Goal: Task Accomplishment & Management: Use online tool/utility

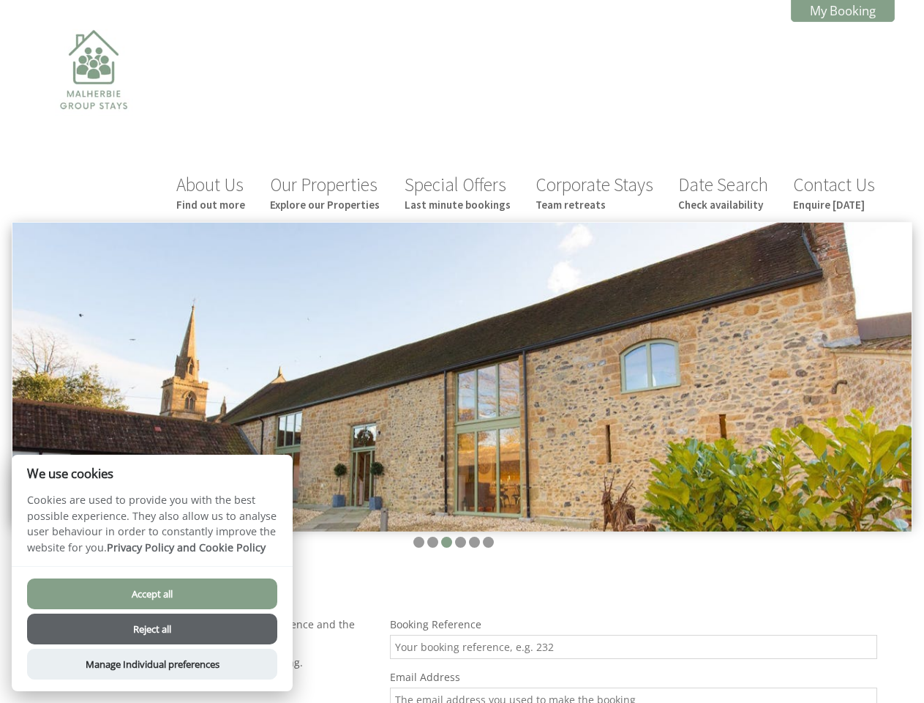
click at [462, 351] on img at bounding box center [461, 376] width 899 height 309
click at [462, 320] on img at bounding box center [461, 376] width 899 height 309
click at [419, 536] on li at bounding box center [418, 541] width 11 height 11
click at [433, 536] on li at bounding box center [432, 541] width 11 height 11
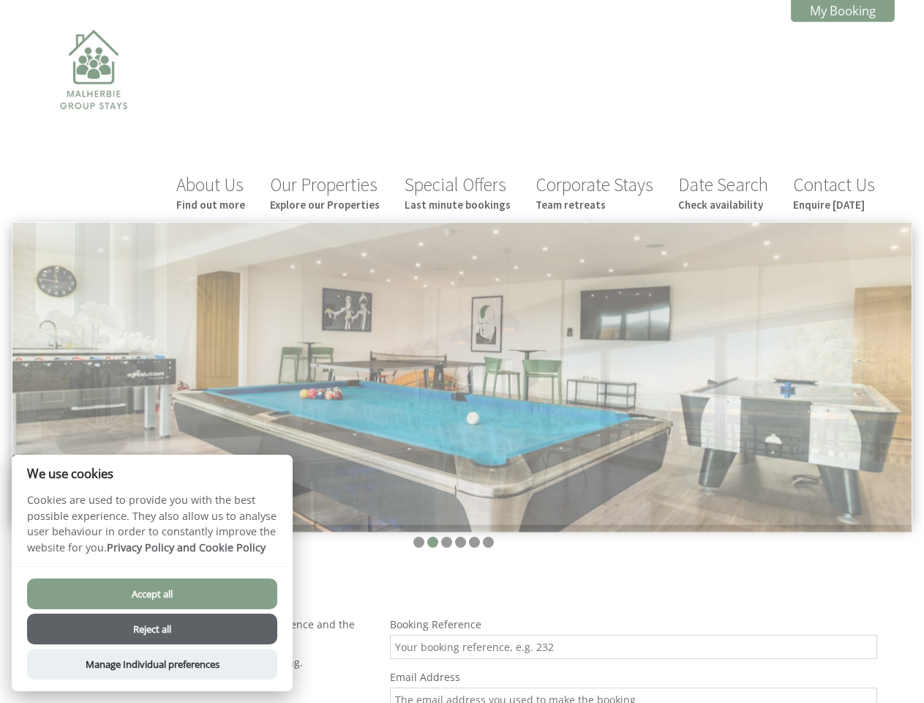
click at [446, 536] on li at bounding box center [446, 541] width 11 height 11
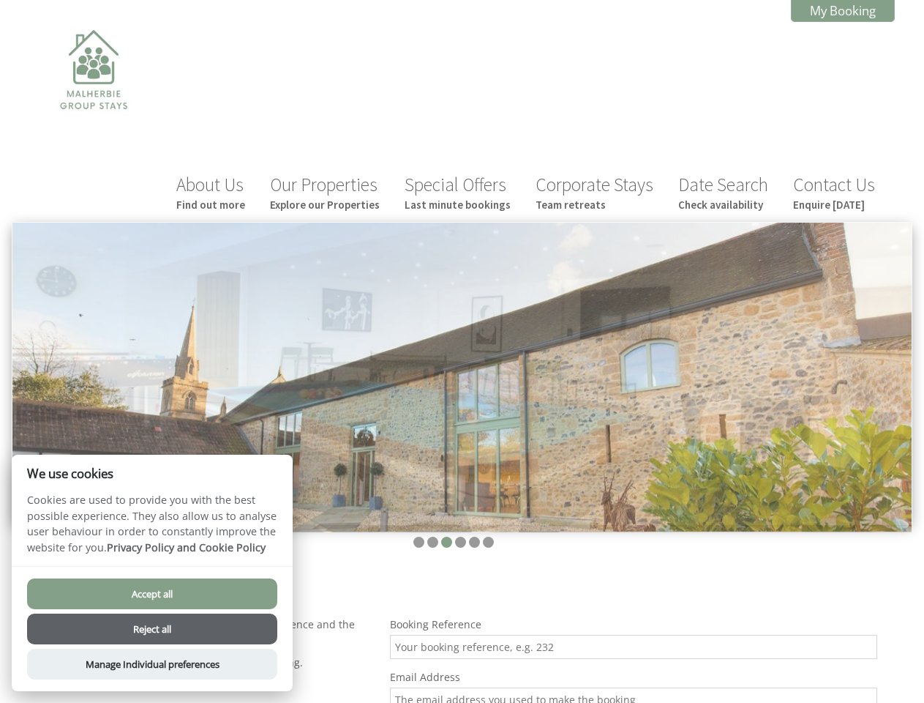
click at [460, 536] on li at bounding box center [460, 541] width 11 height 11
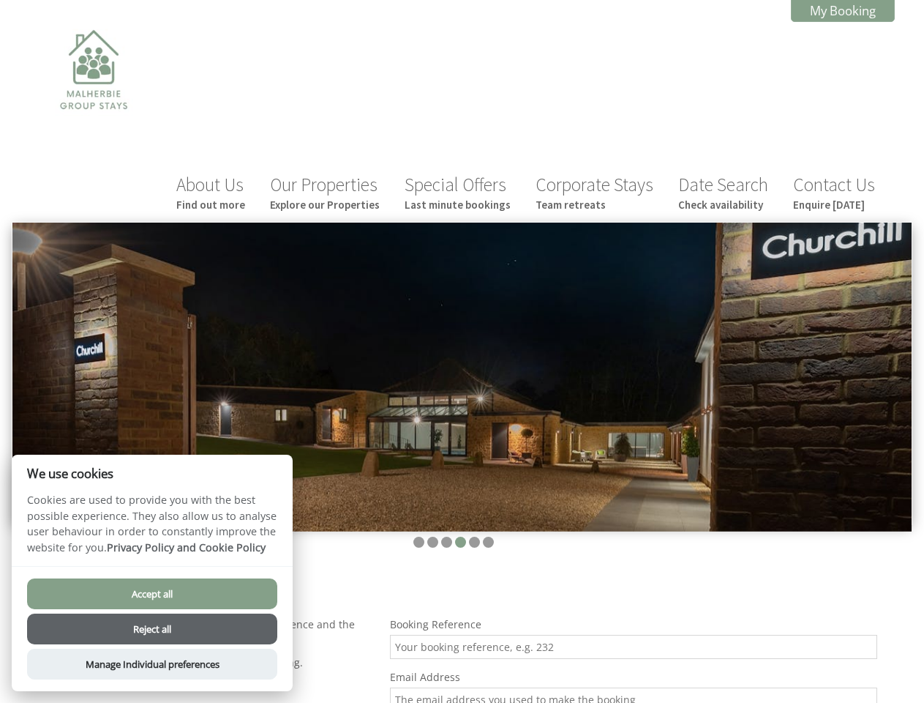
click at [474, 536] on li at bounding box center [474, 541] width 11 height 11
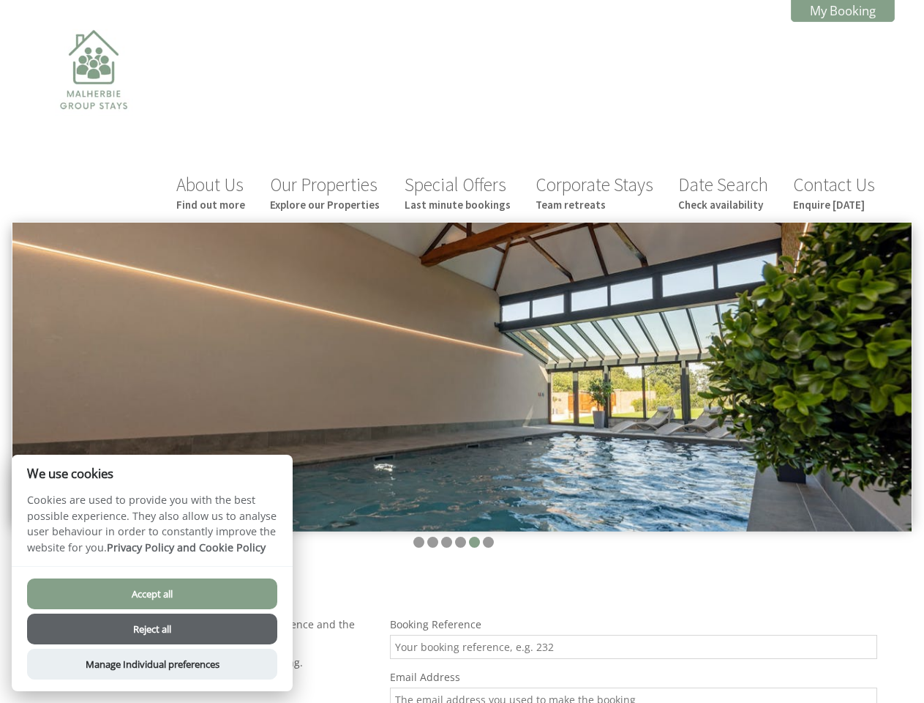
click at [488, 536] on li at bounding box center [488, 541] width 11 height 11
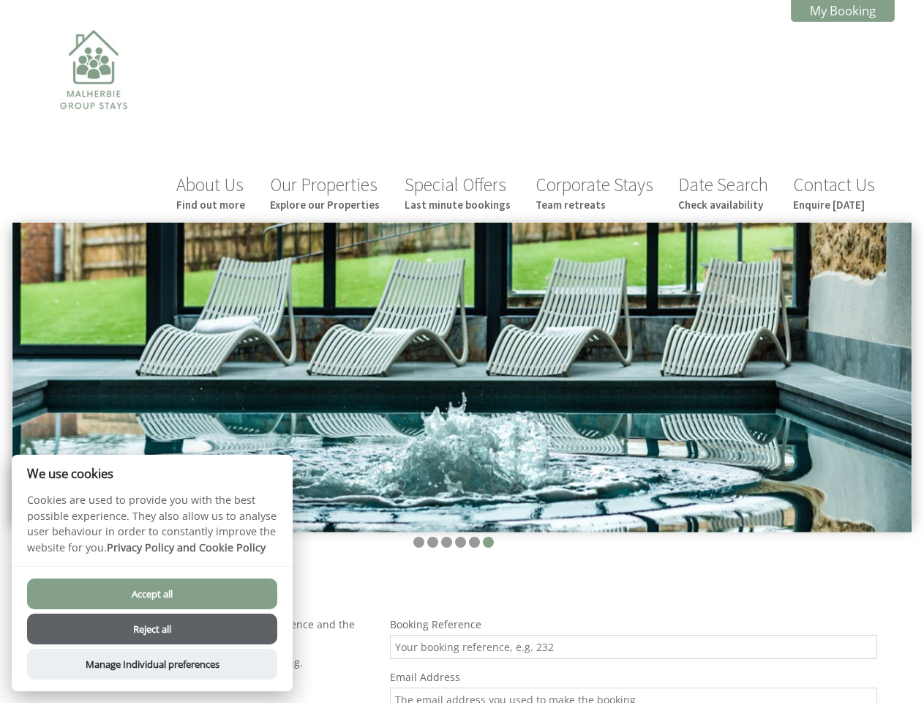
click at [152, 594] on button "Accept all" at bounding box center [152, 593] width 250 height 31
